Goal: Information Seeking & Learning: Check status

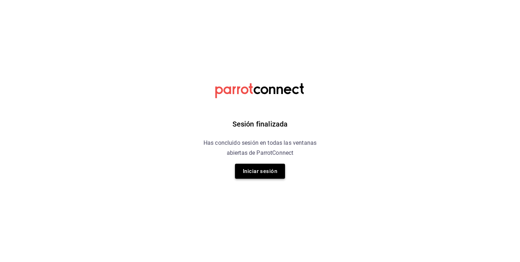
click at [254, 176] on button "Iniciar sesión" at bounding box center [260, 171] width 50 height 15
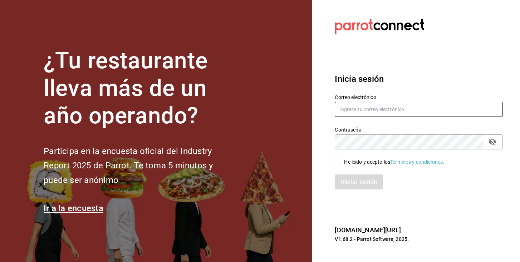
type input "[PERSON_NAME][EMAIL_ADDRESS][PERSON_NAME][DOMAIN_NAME]"
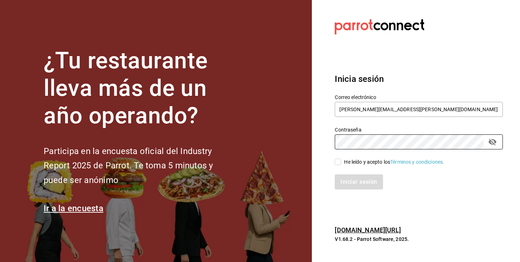
click at [339, 163] on input "He leído y acepto los Términos y condiciones." at bounding box center [338, 162] width 6 height 6
checkbox input "true"
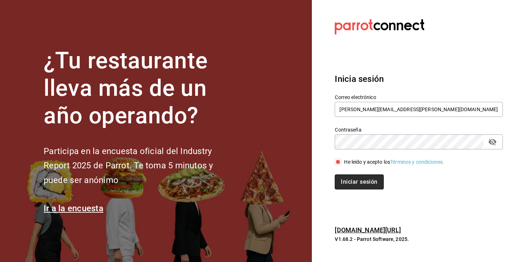
click at [350, 183] on button "Iniciar sesión" at bounding box center [359, 182] width 49 height 15
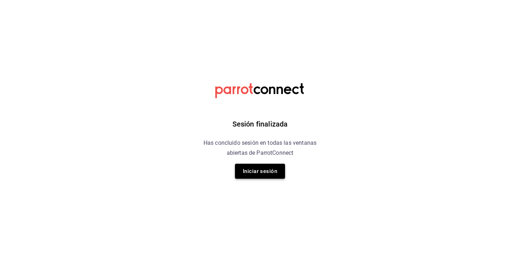
click at [254, 173] on button "Iniciar sesión" at bounding box center [260, 171] width 50 height 15
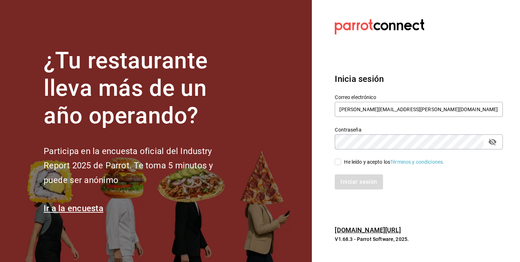
click at [331, 164] on div "He leído y acepto los Términos y condiciones." at bounding box center [414, 158] width 177 height 16
click at [340, 164] on input "He leído y acepto los Términos y condiciones." at bounding box center [338, 162] width 6 height 6
checkbox input "true"
click at [352, 188] on button "Iniciar sesión" at bounding box center [359, 182] width 49 height 15
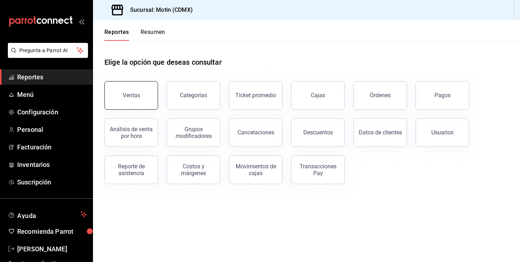
click at [134, 93] on div "Ventas" at bounding box center [132, 95] width 18 height 7
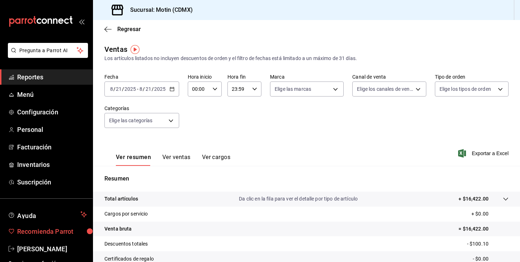
click at [83, 230] on div "button" at bounding box center [90, 231] width 15 height 15
click at [176, 91] on div "2025-08-21 8 / 21 / 2025 - 2025-08-21 8 / 21 / 2025" at bounding box center [142, 89] width 75 height 15
click at [285, 149] on div "Ver resumen Ver ventas Ver cargos Exportar a Excel" at bounding box center [306, 151] width 427 height 29
click at [169, 93] on div "2025-08-21 8 / 21 / 2025 - 2025-08-21 8 / 21 / 2025" at bounding box center [142, 89] width 75 height 15
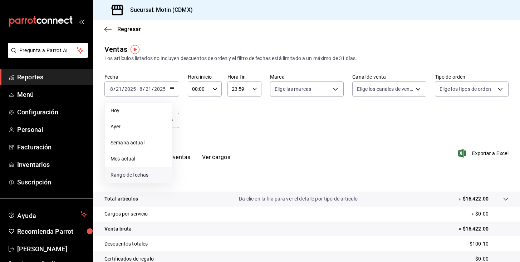
click at [136, 172] on span "Rango de fechas" at bounding box center [138, 175] width 55 height 8
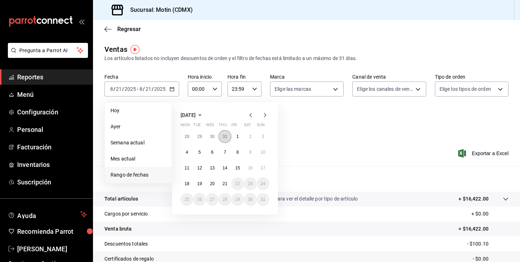
click at [224, 137] on abbr "31" at bounding box center [225, 136] width 5 height 5
click at [224, 137] on abbr "3" at bounding box center [225, 136] width 3 height 5
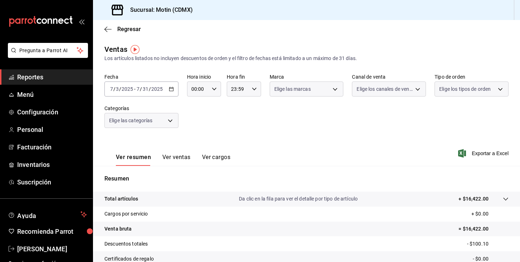
click at [224, 137] on div "Ver resumen Ver ventas Ver cargos Exportar a Excel" at bounding box center [306, 151] width 427 height 29
click at [168, 91] on div "2025-07-03 7 / 3 / 2025 - 2025-07-31 7 / 31 / 2025" at bounding box center [142, 89] width 74 height 15
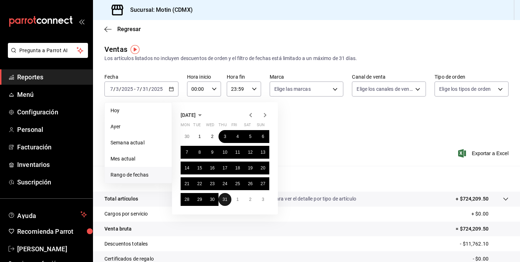
click at [226, 202] on abbr "31" at bounding box center [225, 199] width 5 height 5
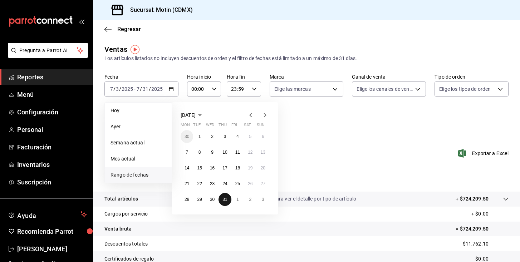
click at [226, 202] on abbr "31" at bounding box center [225, 199] width 5 height 5
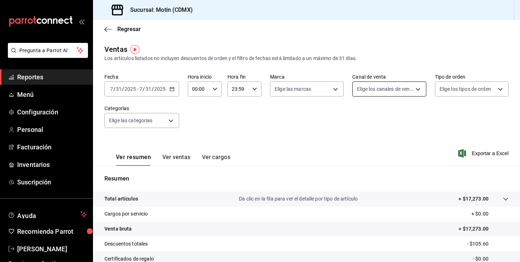
click at [360, 87] on body "Pregunta a Parrot AI Reportes Menú Configuración Personal Facturación Inventari…" at bounding box center [260, 131] width 520 height 262
click at [361, 141] on input "checkbox" at bounding box center [360, 141] width 6 height 6
checkbox input "true"
type input "PARROT"
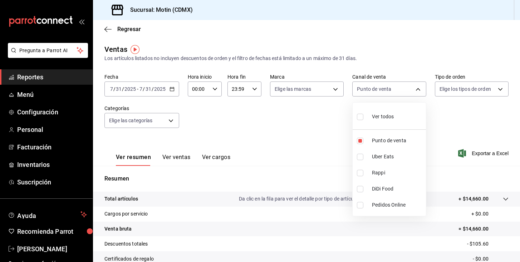
click at [295, 142] on div at bounding box center [260, 131] width 520 height 262
click at [174, 158] on button "Ver ventas" at bounding box center [177, 160] width 28 height 12
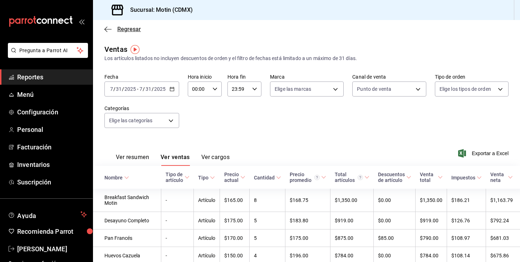
click at [117, 27] on span "Regresar" at bounding box center [129, 29] width 24 height 7
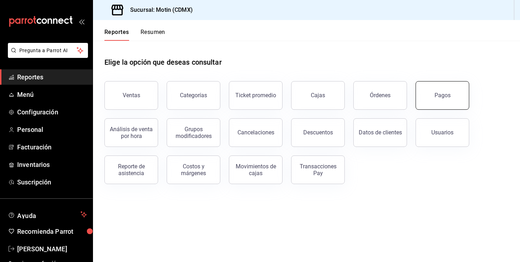
click at [434, 95] on button "Pagos" at bounding box center [443, 95] width 54 height 29
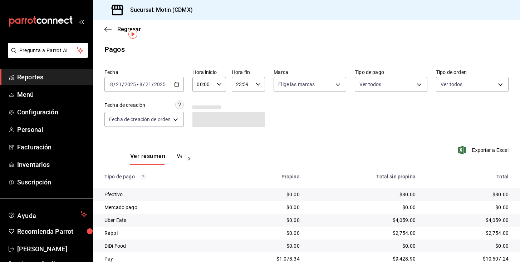
scroll to position [28, 0]
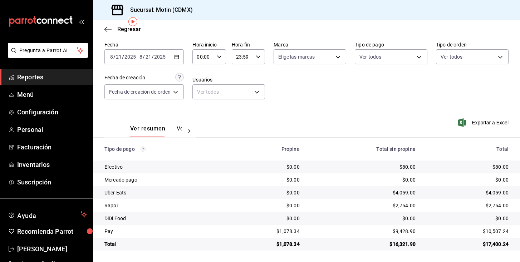
click at [172, 54] on div "2025-08-21 8 / 21 / 2025 - 2025-08-21 8 / 21 / 2025" at bounding box center [144, 56] width 79 height 15
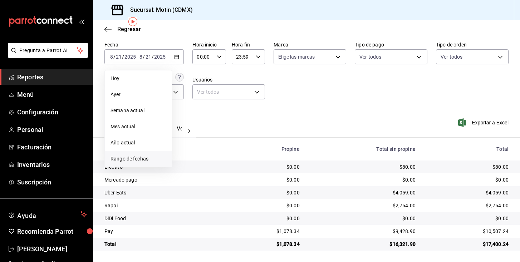
click at [135, 157] on span "Rango de fechas" at bounding box center [138, 159] width 55 height 8
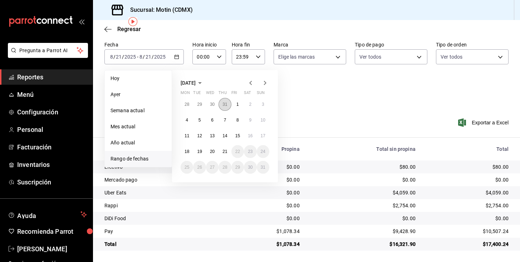
click at [226, 103] on abbr "31" at bounding box center [225, 104] width 5 height 5
click at [230, 168] on button "31" at bounding box center [225, 167] width 13 height 13
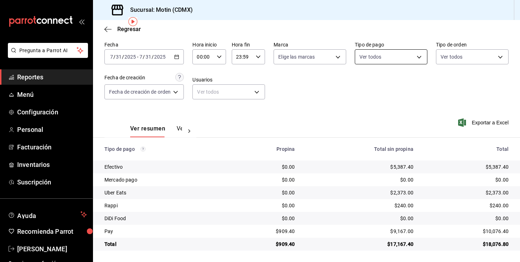
click at [381, 58] on body "Pregunta a Parrot AI Reportes Menú Configuración Personal Facturación Inventari…" at bounding box center [260, 131] width 520 height 262
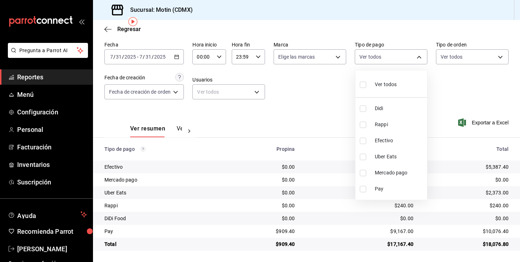
click at [368, 174] on label at bounding box center [364, 173] width 9 height 6
click at [367, 174] on input "checkbox" at bounding box center [363, 173] width 6 height 6
checkbox input "false"
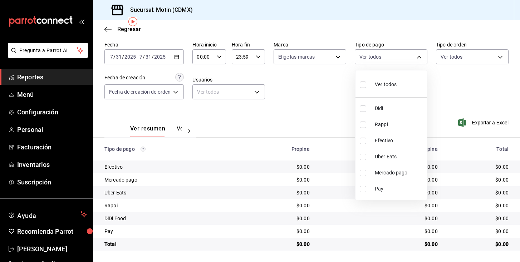
click at [363, 190] on input "checkbox" at bounding box center [363, 189] width 6 height 6
checkbox input "true"
type input "43fd5877-db04-449b-b5f4-e191e0ac4a2e"
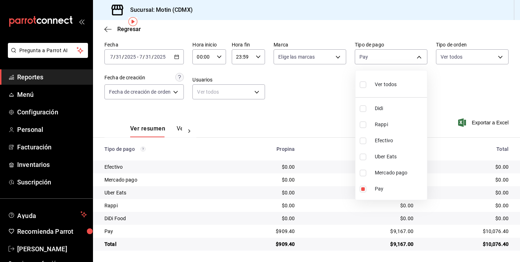
click at [362, 170] on input "checkbox" at bounding box center [363, 173] width 6 height 6
checkbox input "true"
click at [360, 132] on li "Rappi" at bounding box center [392, 125] width 72 height 16
type input "43fd5877-db04-449b-b5f4-e191e0ac4a2e,7c73a96e-7ecb-4c50-b06d-0141cda5dff5,6f512…"
checkbox input "true"
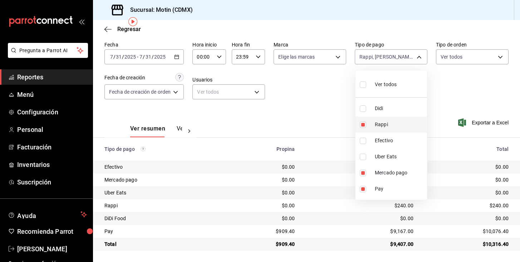
click at [362, 128] on li "Rappi" at bounding box center [392, 125] width 72 height 16
type input "43fd5877-db04-449b-b5f4-e191e0ac4a2e,7c73a96e-7ecb-4c50-b06d-0141cda5dff5"
checkbox input "false"
click at [363, 138] on input "checkbox" at bounding box center [363, 141] width 6 height 6
checkbox input "true"
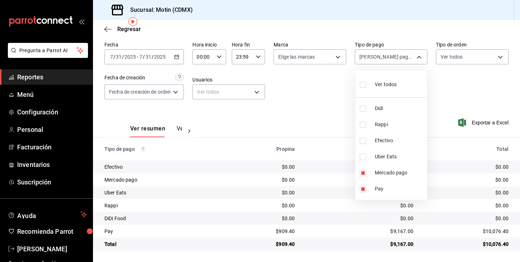
type input "43fd5877-db04-449b-b5f4-e191e0ac4a2e,7c73a96e-7ecb-4c50-b06d-0141cda5dff5,afc07…"
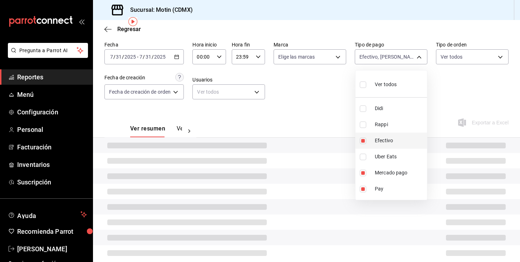
click at [363, 138] on input "checkbox" at bounding box center [363, 141] width 6 height 6
checkbox input "false"
type input "43fd5877-db04-449b-b5f4-e191e0ac4a2e,7c73a96e-7ecb-4c50-b06d-0141cda5dff5"
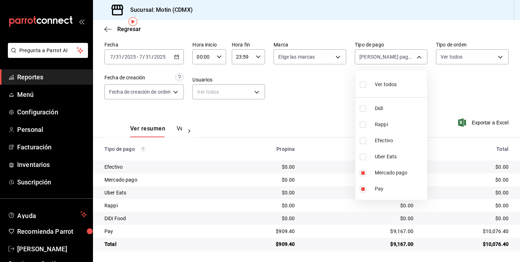
click at [367, 141] on label at bounding box center [364, 141] width 9 height 6
click at [367, 141] on input "checkbox" at bounding box center [363, 141] width 6 height 6
checkbox input "false"
type input "43fd5877-db04-449b-b5f4-e191e0ac4a2e,7c73a96e-7ecb-4c50-b06d-0141cda5dff5"
click at [362, 141] on input "checkbox" at bounding box center [363, 141] width 6 height 6
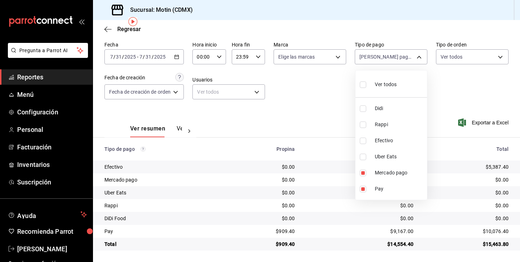
checkbox input "true"
click at [315, 104] on div at bounding box center [260, 131] width 520 height 262
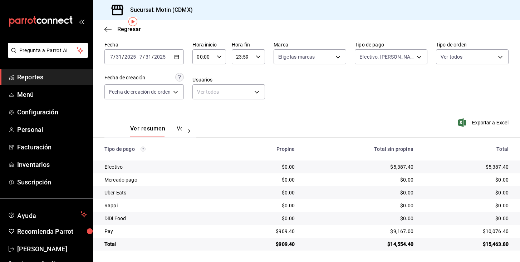
click at [177, 130] on button "Ver pagos" at bounding box center [190, 131] width 27 height 12
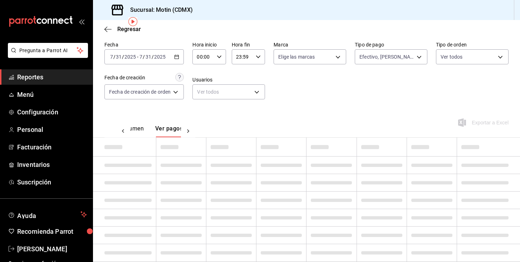
scroll to position [0, 21]
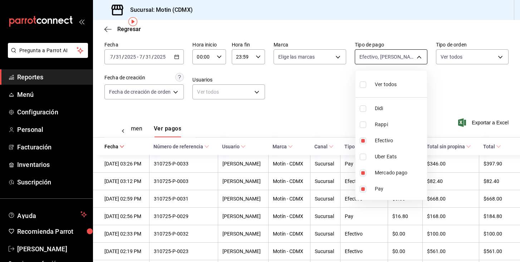
click at [393, 64] on body "Pregunta a Parrot AI Reportes Menú Configuración Personal Facturación Inventari…" at bounding box center [260, 131] width 520 height 262
click at [369, 168] on li "Mercado pago" at bounding box center [392, 173] width 72 height 16
type input "43fd5877-db04-449b-b5f4-e191e0ac4a2e,afc07ce2-45ba-4780-a2ba-26252af4b5c5"
checkbox input "false"
click at [362, 191] on input "checkbox" at bounding box center [363, 189] width 6 height 6
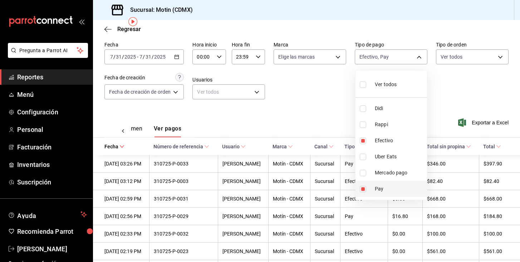
checkbox input "false"
type input "afc07ce2-45ba-4780-a2ba-26252af4b5c5"
click at [319, 121] on div at bounding box center [260, 131] width 520 height 262
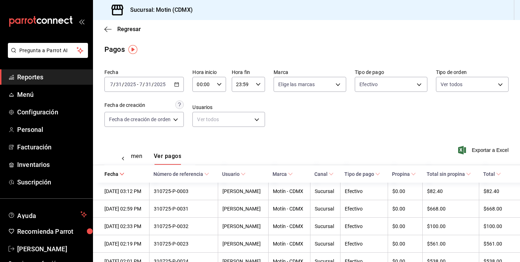
click at [178, 81] on div "2025-07-31 7 / 31 / 2025 - 2025-07-31 7 / 31 / 2025" at bounding box center [144, 84] width 79 height 15
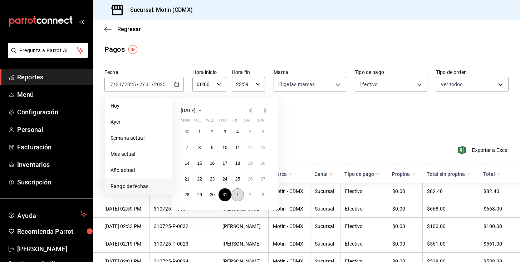
click at [241, 192] on button "1" at bounding box center [238, 195] width 13 height 13
click at [239, 131] on abbr "1" at bounding box center [238, 132] width 3 height 5
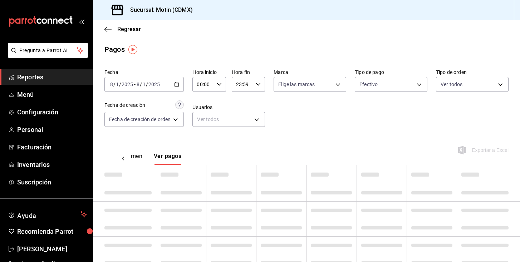
click at [239, 131] on div "Fecha 2025-08-01 8 / 1 / 2025 - 2025-08-01 8 / 1 / 2025 Hora inicio 00:00 Hora …" at bounding box center [307, 100] width 404 height 69
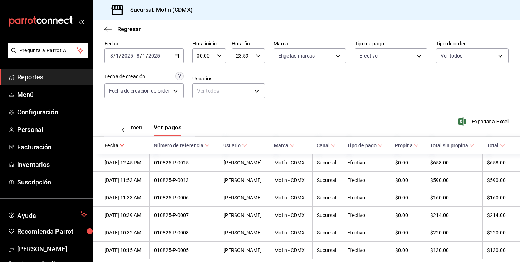
scroll to position [38, 0]
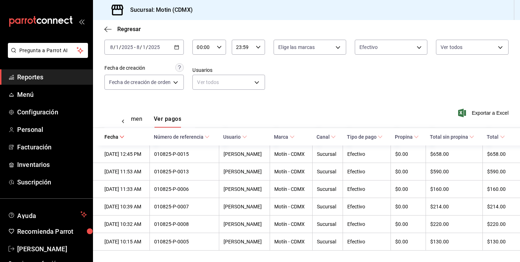
click at [179, 42] on div "2025-08-01 8 / 1 / 2025 - 2025-08-01 8 / 1 / 2025" at bounding box center [144, 47] width 79 height 15
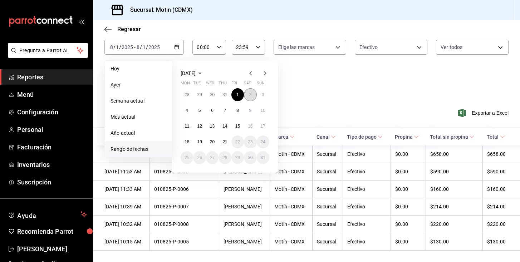
click at [249, 94] on abbr "2" at bounding box center [250, 94] width 3 height 5
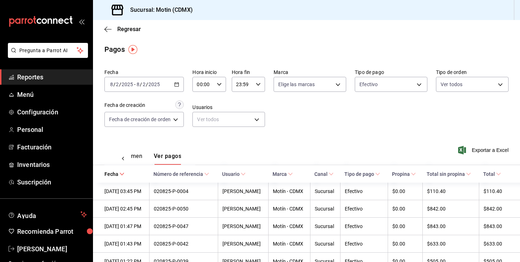
click at [179, 82] on \(Stroke\) "button" at bounding box center [178, 82] width 0 height 0
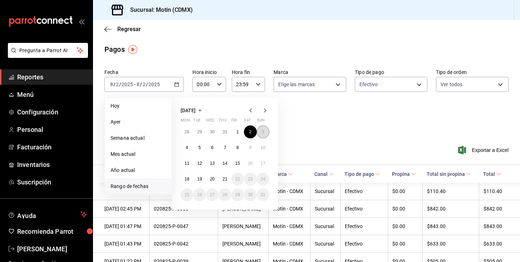
click at [265, 133] on button "3" at bounding box center [263, 132] width 13 height 13
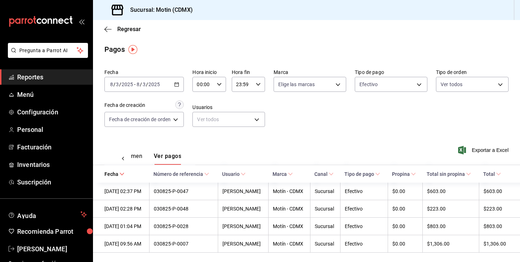
scroll to position [3, 0]
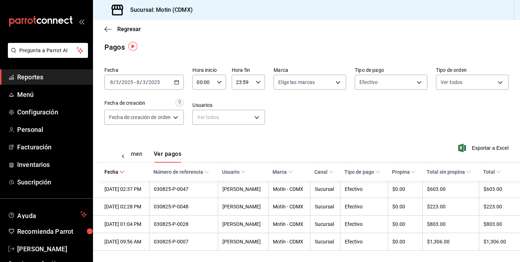
click at [175, 81] on icon "button" at bounding box center [176, 82] width 5 height 5
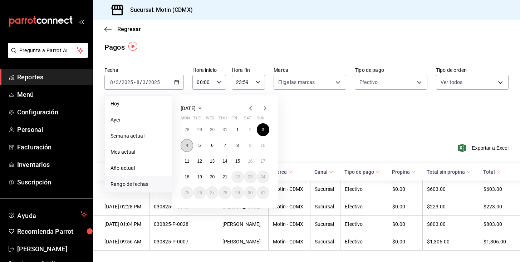
click at [185, 146] on button "4" at bounding box center [187, 145] width 13 height 13
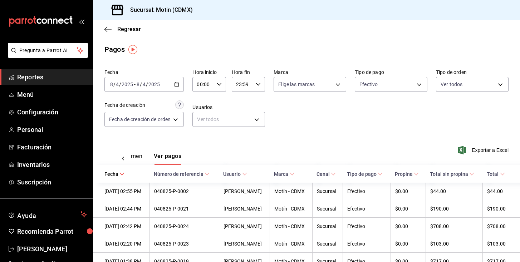
click at [187, 83] on div "Fecha 2025-08-04 8 / 4 / 2025 - 2025-08-04 8 / 4 / 2025 Hora inicio 00:00 Hora …" at bounding box center [307, 100] width 404 height 69
click at [178, 84] on icon "button" at bounding box center [176, 84] width 5 height 5
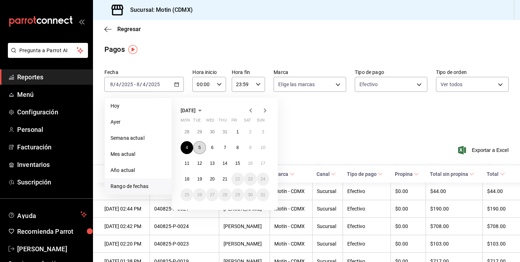
click at [199, 146] on abbr "5" at bounding box center [200, 147] width 3 height 5
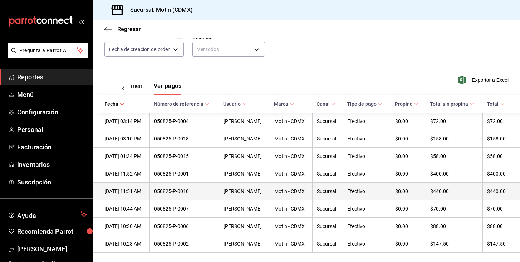
scroll to position [74, 0]
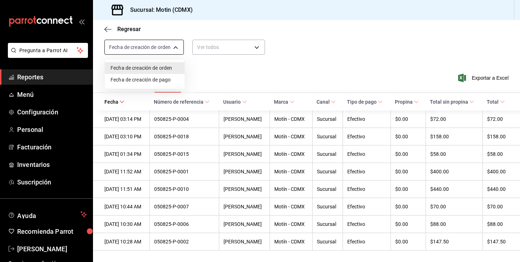
click at [174, 44] on body "Pregunta a Parrot AI Reportes Menú Configuración Personal Facturación Inventari…" at bounding box center [260, 131] width 520 height 262
click at [272, 75] on div at bounding box center [260, 131] width 520 height 262
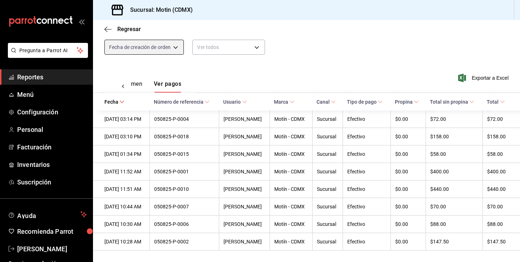
scroll to position [0, 0]
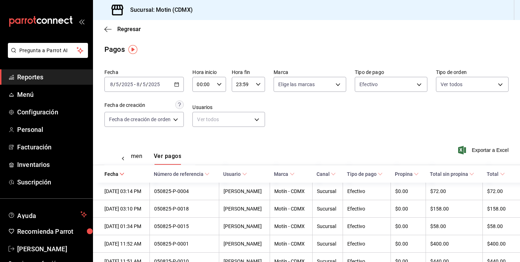
click at [169, 82] on div "2025-08-05 8 / 5 / 2025 - 2025-08-05 8 / 5 / 2025" at bounding box center [144, 84] width 79 height 15
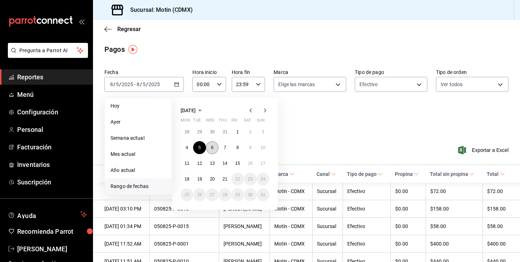
click at [212, 150] on button "6" at bounding box center [212, 147] width 13 height 13
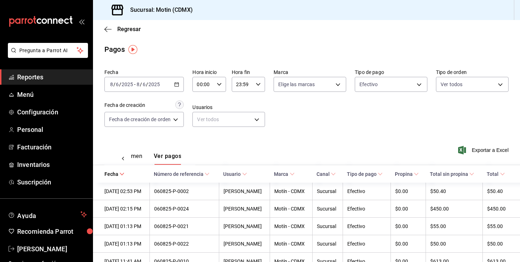
click at [174, 83] on div "2025-08-06 8 / 6 / 2025 - 2025-08-06 8 / 6 / 2025" at bounding box center [144, 84] width 79 height 15
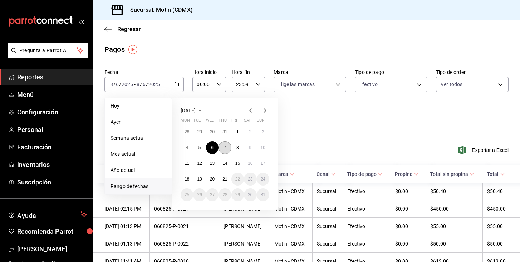
click at [230, 148] on button "7" at bounding box center [225, 147] width 13 height 13
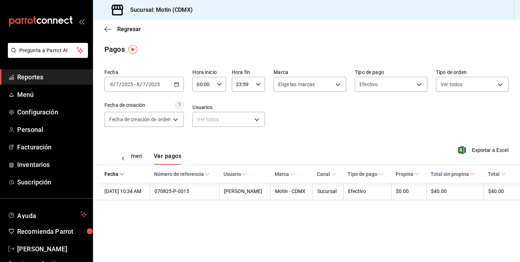
click at [180, 79] on div "2025-08-07 8 / 7 / 2025 - 2025-08-07 8 / 7 / 2025" at bounding box center [144, 84] width 79 height 15
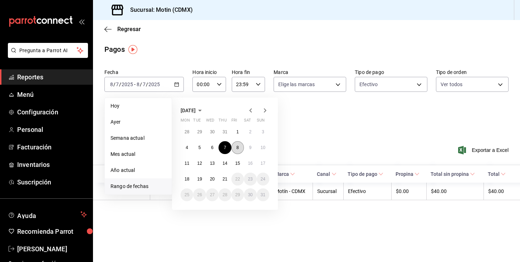
click at [235, 144] on button "8" at bounding box center [238, 147] width 13 height 13
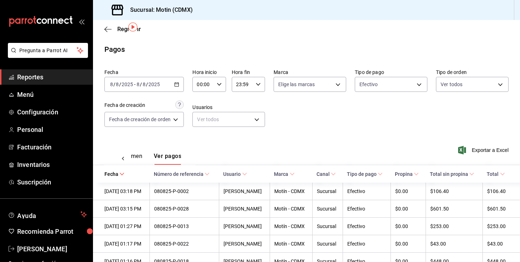
scroll to position [56, 0]
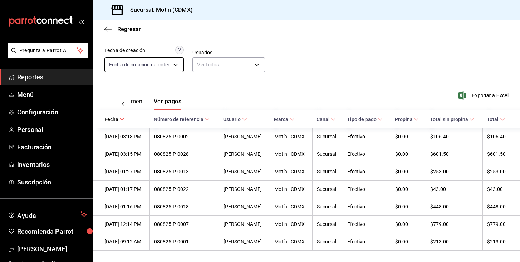
click at [161, 66] on body "Pregunta a Parrot AI Reportes Menú Configuración Personal Facturación Inventari…" at bounding box center [260, 131] width 520 height 262
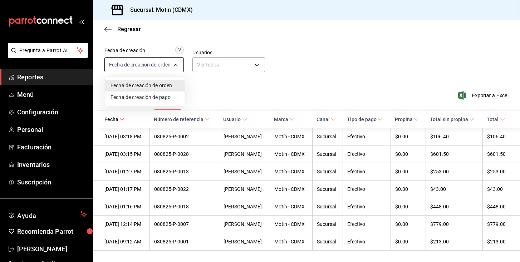
click at [161, 66] on div at bounding box center [260, 131] width 520 height 262
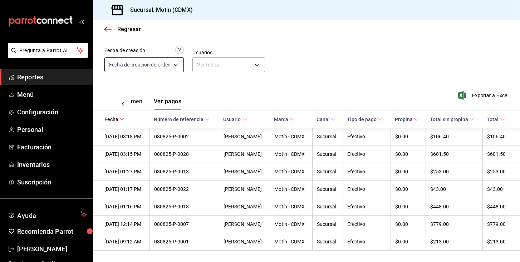
click at [161, 66] on div "Fecha de creación de orden Fecha de creación de pago" at bounding box center [260, 131] width 520 height 262
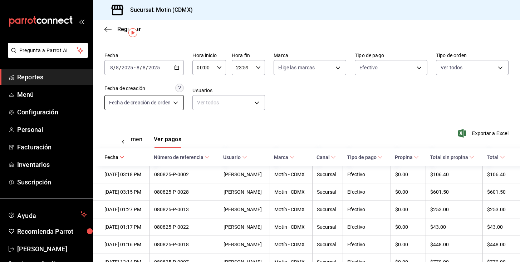
scroll to position [0, 0]
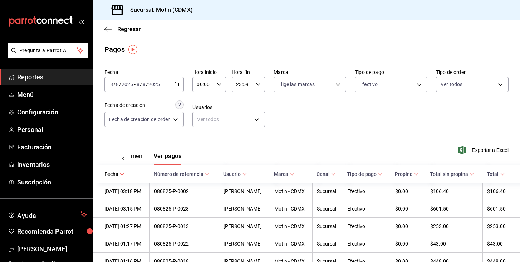
click at [173, 85] on div "2025-08-08 8 / 8 / 2025 - 2025-08-08 8 / 8 / 2025" at bounding box center [144, 84] width 79 height 15
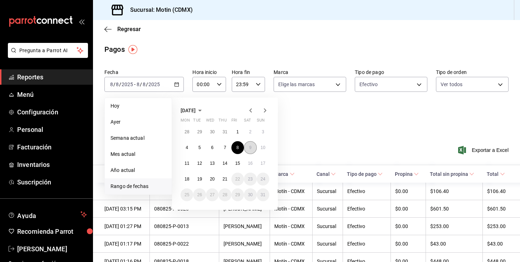
click at [249, 146] on abbr "9" at bounding box center [250, 147] width 3 height 5
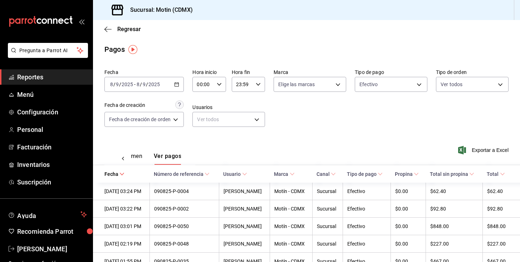
click at [171, 82] on div "2025-08-09 8 / 9 / 2025 - 2025-08-09 8 / 9 / 2025" at bounding box center [144, 84] width 79 height 15
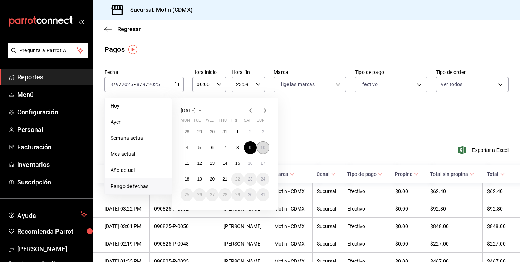
click at [266, 151] on button "10" at bounding box center [263, 147] width 13 height 13
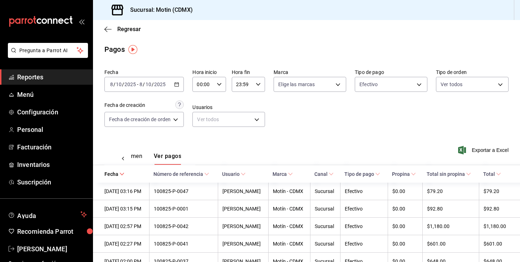
click at [176, 87] on div "2025-08-10 8 / 10 / 2025 - 2025-08-10 8 / 10 / 2025" at bounding box center [144, 84] width 79 height 15
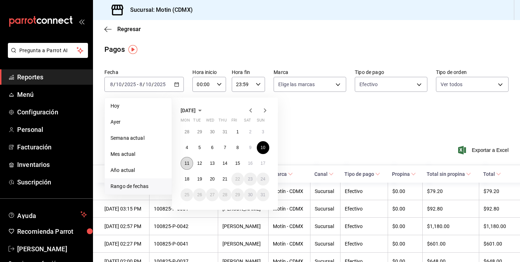
click at [189, 167] on button "11" at bounding box center [187, 163] width 13 height 13
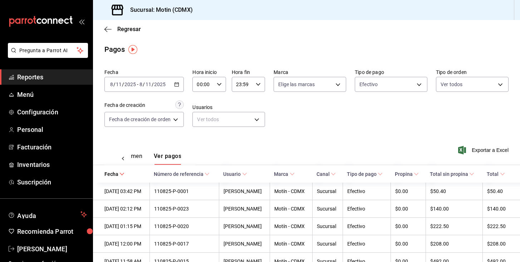
click at [176, 83] on \(Stroke\) "button" at bounding box center [177, 85] width 4 height 4
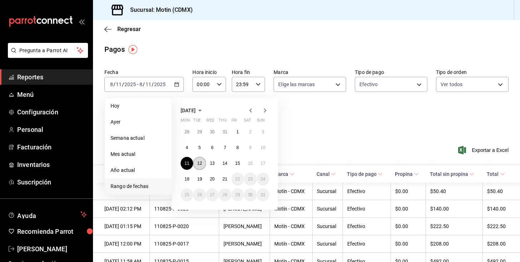
click at [202, 162] on button "12" at bounding box center [199, 163] width 13 height 13
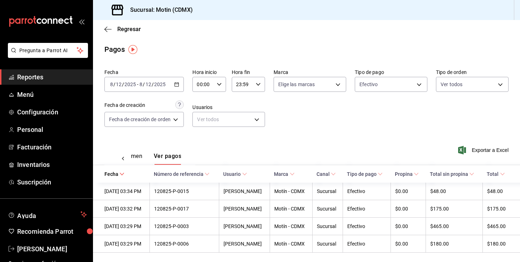
scroll to position [3, 0]
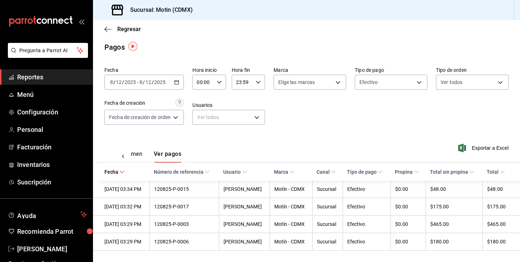
click at [173, 83] on div "2025-08-12 8 / 12 / 2025 - 2025-08-12 8 / 12 / 2025" at bounding box center [144, 82] width 79 height 15
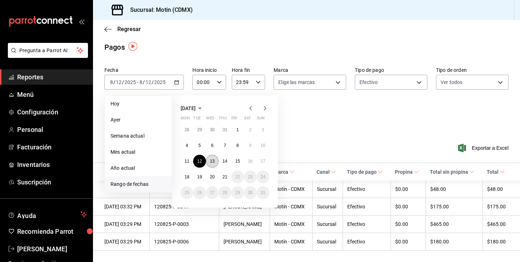
click at [217, 161] on button "13" at bounding box center [212, 161] width 13 height 13
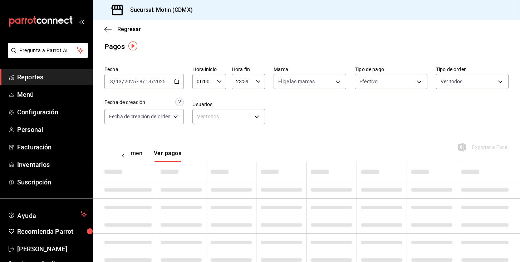
scroll to position [21, 0]
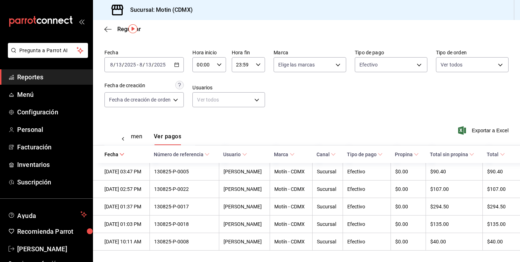
click at [173, 65] on div "2025-08-13 8 / 13 / 2025 - 2025-08-13 8 / 13 / 2025" at bounding box center [144, 64] width 79 height 15
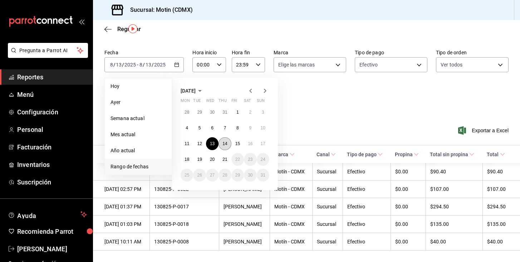
click at [222, 142] on button "14" at bounding box center [225, 143] width 13 height 13
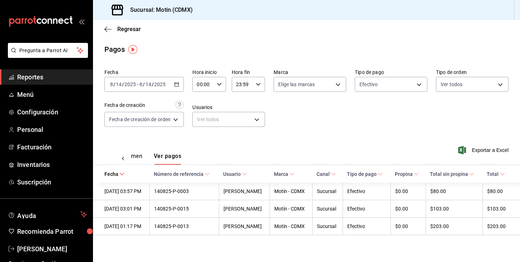
click at [173, 83] on div "2025-08-14 8 / 14 / 2025 - 2025-08-14 8 / 14 / 2025" at bounding box center [144, 84] width 79 height 15
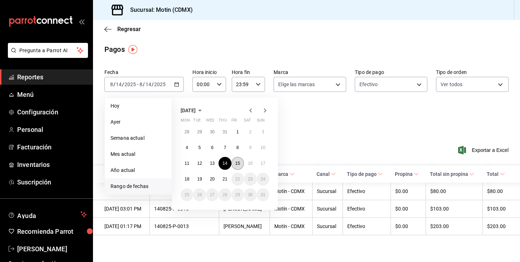
click at [238, 162] on abbr "15" at bounding box center [238, 163] width 5 height 5
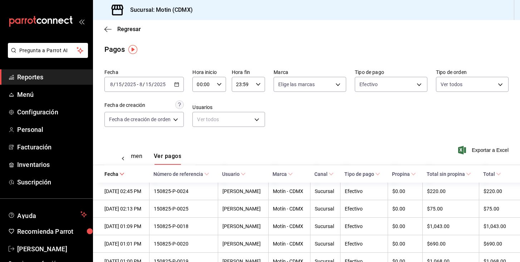
click at [171, 83] on div "2025-08-15 8 / 15 / 2025 - 2025-08-15 8 / 15 / 2025" at bounding box center [144, 84] width 79 height 15
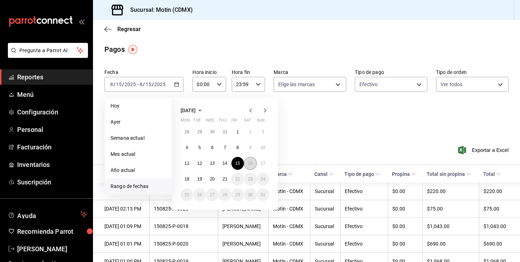
click at [252, 162] on abbr "16" at bounding box center [250, 163] width 5 height 5
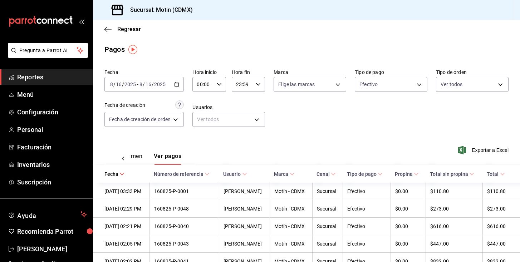
click at [190, 84] on div "Fecha 2025-08-16 8 / 16 / 2025 - 2025-08-16 8 / 16 / 2025 Hora inicio 00:00 Hor…" at bounding box center [307, 100] width 404 height 69
click at [181, 84] on div "2025-08-16 8 / 16 / 2025 - 2025-08-16 8 / 16 / 2025" at bounding box center [144, 84] width 79 height 15
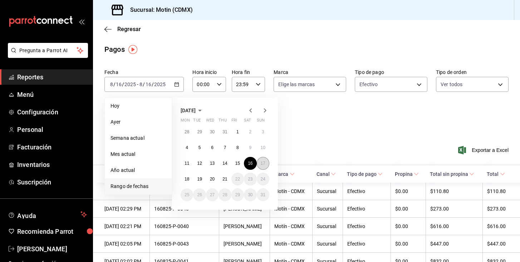
click at [261, 161] on abbr "17" at bounding box center [263, 163] width 5 height 5
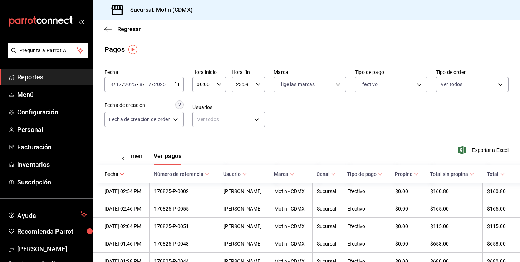
click at [177, 84] on \(Stroke\) "button" at bounding box center [177, 84] width 4 height 0
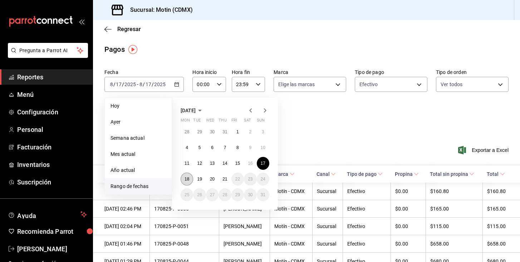
click at [183, 175] on button "18" at bounding box center [187, 179] width 13 height 13
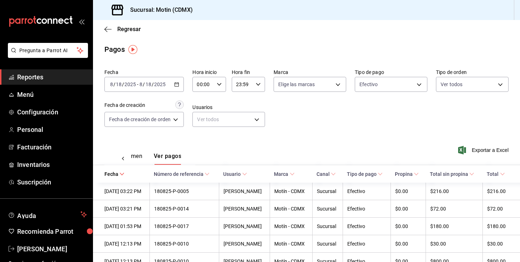
click at [178, 84] on \(Stroke\) "button" at bounding box center [177, 84] width 4 height 0
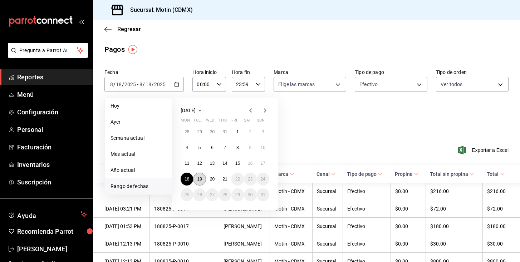
click at [199, 180] on abbr "19" at bounding box center [199, 179] width 5 height 5
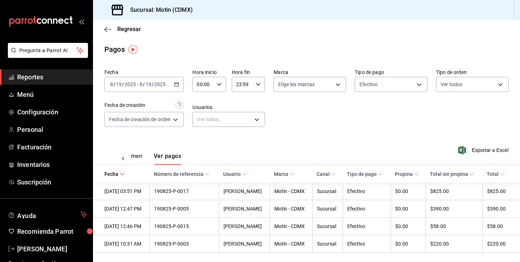
click at [125, 160] on icon at bounding box center [123, 158] width 7 height 7
click at [159, 154] on button "Ver resumen" at bounding box center [146, 159] width 33 height 12
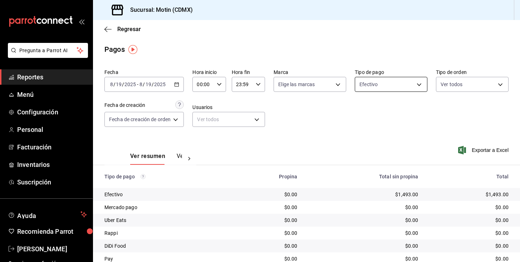
click at [414, 83] on body "Pregunta a Parrot AI Reportes Menú Configuración Personal Facturación Inventari…" at bounding box center [260, 131] width 520 height 262
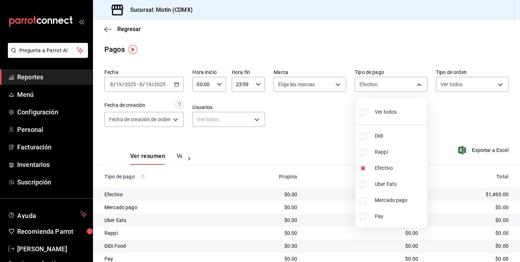
click at [363, 201] on input "checkbox" at bounding box center [363, 201] width 6 height 6
checkbox input "true"
click at [364, 220] on li "Pay" at bounding box center [392, 217] width 72 height 16
type input "afc07ce2-45ba-4780-a2ba-26252af4b5c5,7c73a96e-7ecb-4c50-b06d-0141cda5dff5,43fd5…"
checkbox input "true"
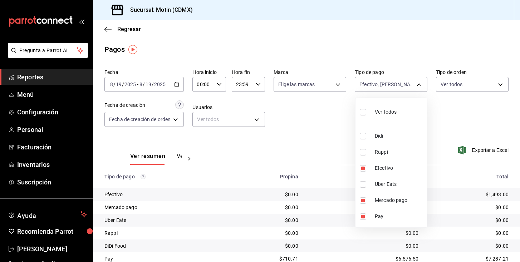
click at [326, 136] on div at bounding box center [260, 131] width 520 height 262
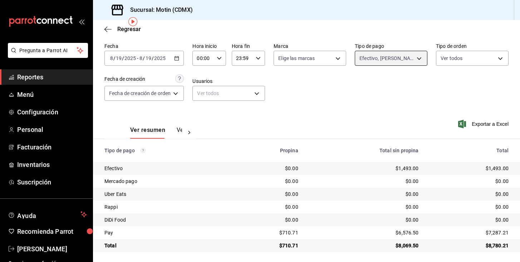
scroll to position [28, 0]
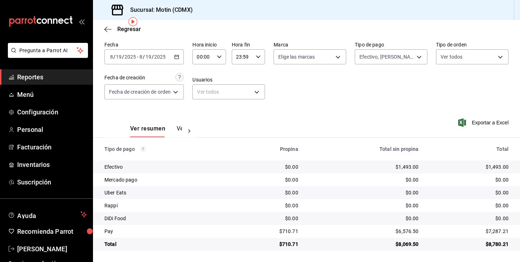
click at [181, 56] on div "2025-08-19 8 / 19 / 2025 - 2025-08-19 8 / 19 / 2025" at bounding box center [144, 56] width 79 height 15
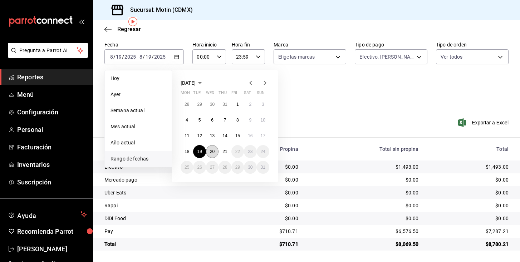
click at [212, 152] on abbr "20" at bounding box center [212, 151] width 5 height 5
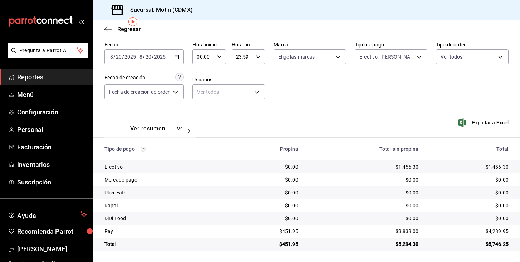
click at [170, 52] on div "2025-08-20 8 / 20 / 2025 - 2025-08-20 8 / 20 / 2025" at bounding box center [144, 56] width 79 height 15
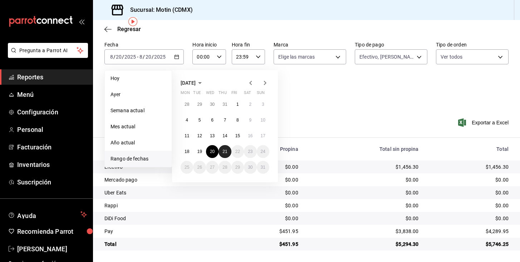
click at [223, 150] on abbr "21" at bounding box center [225, 151] width 5 height 5
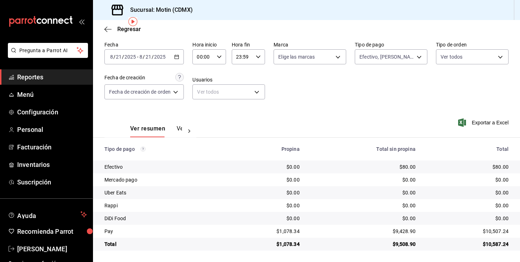
click at [178, 55] on icon "button" at bounding box center [176, 56] width 5 height 5
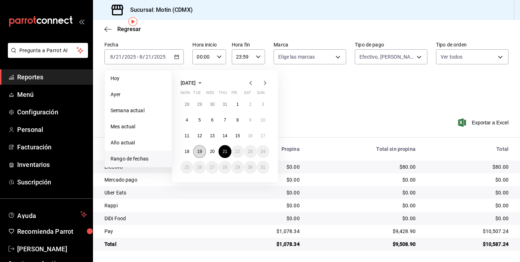
click at [198, 148] on button "19" at bounding box center [199, 151] width 13 height 13
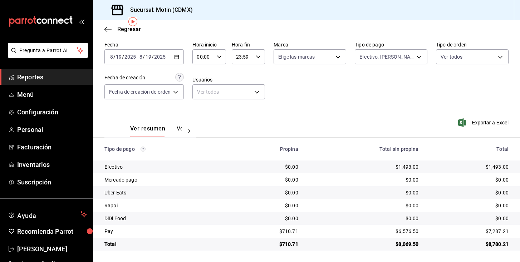
click at [176, 136] on div "Ver resumen Ver pagos" at bounding box center [156, 131] width 52 height 12
click at [183, 128] on div at bounding box center [189, 131] width 14 height 12
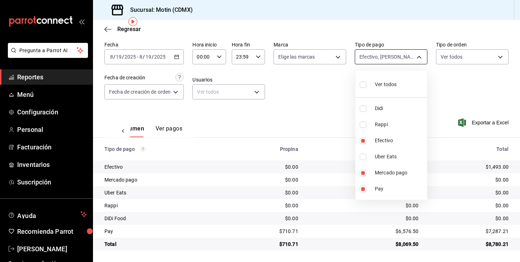
click at [423, 54] on body "Pregunta a Parrot AI Reportes Menú Configuración Personal Facturación Inventari…" at bounding box center [260, 131] width 520 height 262
click at [362, 172] on input "checkbox" at bounding box center [363, 173] width 6 height 6
checkbox input "false"
type input "afc07ce2-45ba-4780-a2ba-26252af4b5c5,43fd5877-db04-449b-b5f4-e191e0ac4a2e"
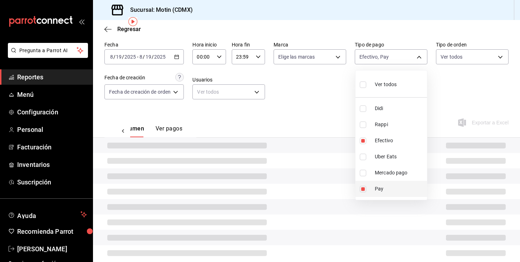
click at [362, 186] on input "checkbox" at bounding box center [363, 189] width 6 height 6
checkbox input "false"
type input "afc07ce2-45ba-4780-a2ba-26252af4b5c5"
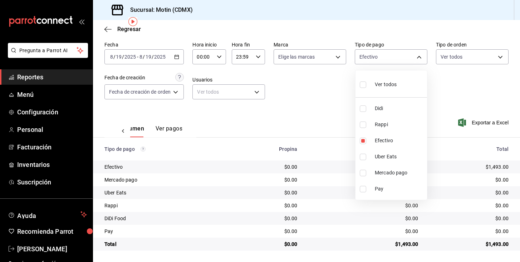
click at [328, 82] on div at bounding box center [260, 131] width 520 height 262
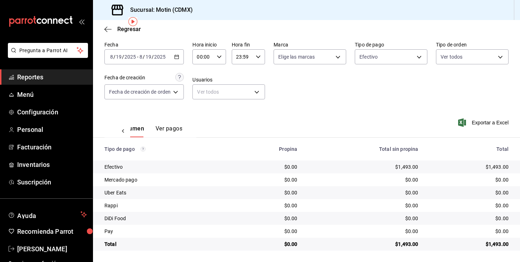
click at [166, 127] on button "Ver pagos" at bounding box center [169, 131] width 27 height 12
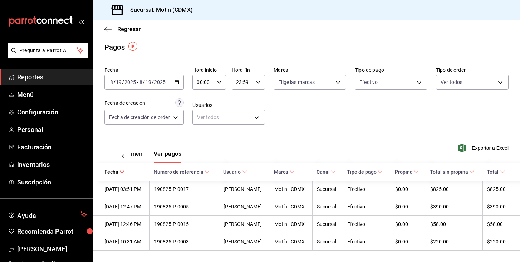
scroll to position [3, 0]
click at [182, 84] on div "2025-08-19 8 / 19 / 2025 - 2025-08-19 8 / 19 / 2025" at bounding box center [144, 82] width 79 height 15
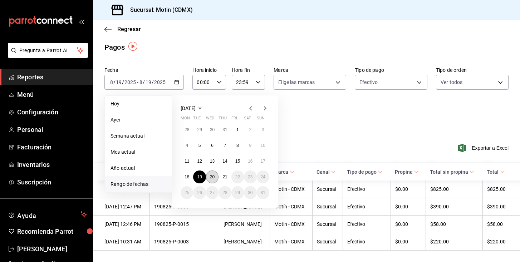
click at [213, 176] on abbr "20" at bounding box center [212, 177] width 5 height 5
click at [215, 175] on button "20" at bounding box center [212, 177] width 13 height 13
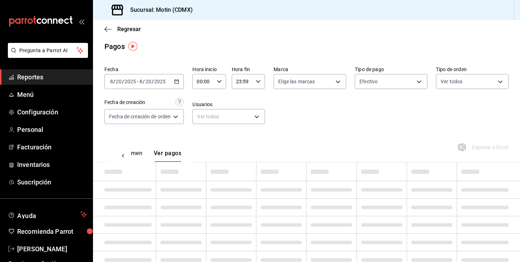
click at [215, 175] on td at bounding box center [232, 172] width 50 height 19
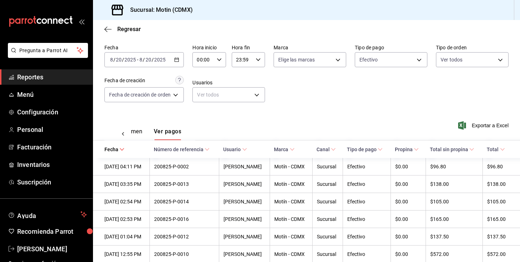
scroll to position [74, 0]
